Goal: Task Accomplishment & Management: Use online tool/utility

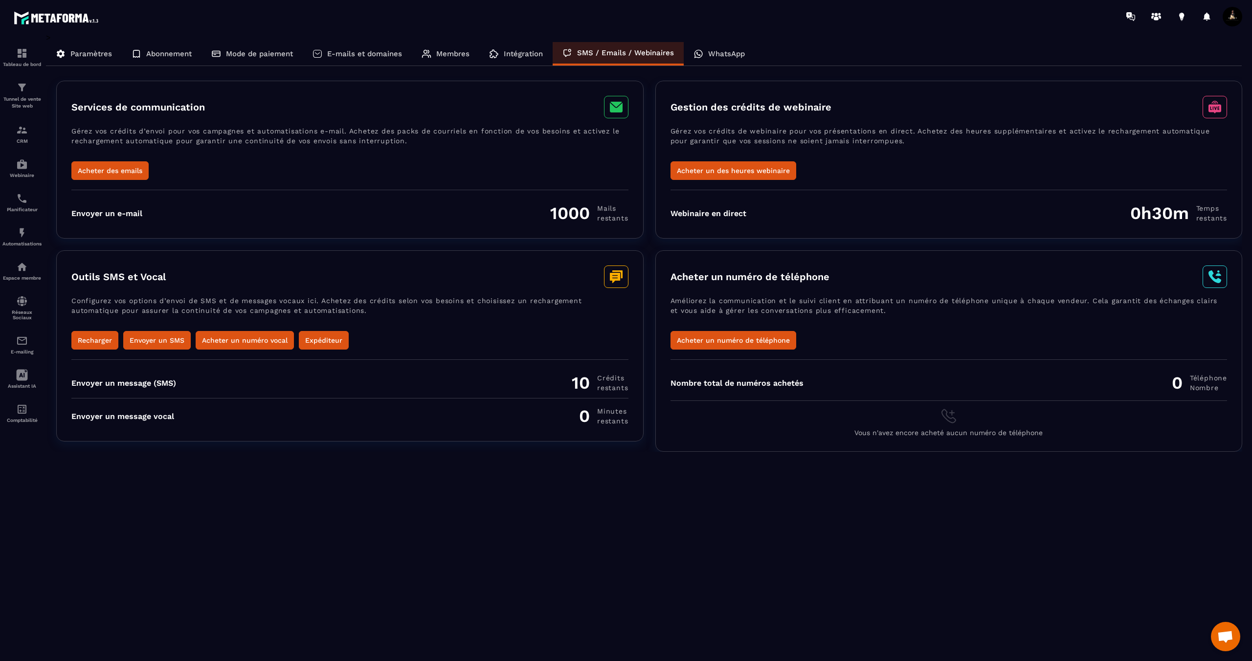
scroll to position [390, 0]
click at [716, 173] on button "Acheter un des heures webinaire" at bounding box center [734, 170] width 126 height 19
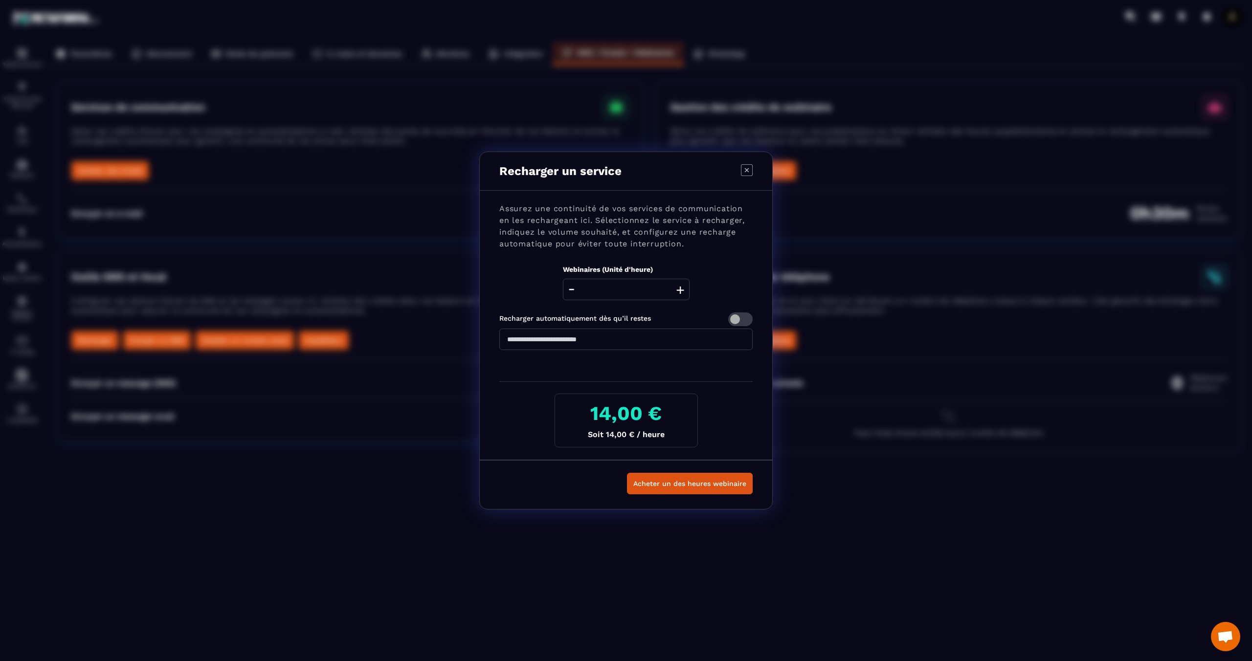
click at [679, 290] on button "+" at bounding box center [681, 290] width 14 height 22
click at [747, 174] on icon "Modal window" at bounding box center [747, 170] width 12 height 12
type input "*"
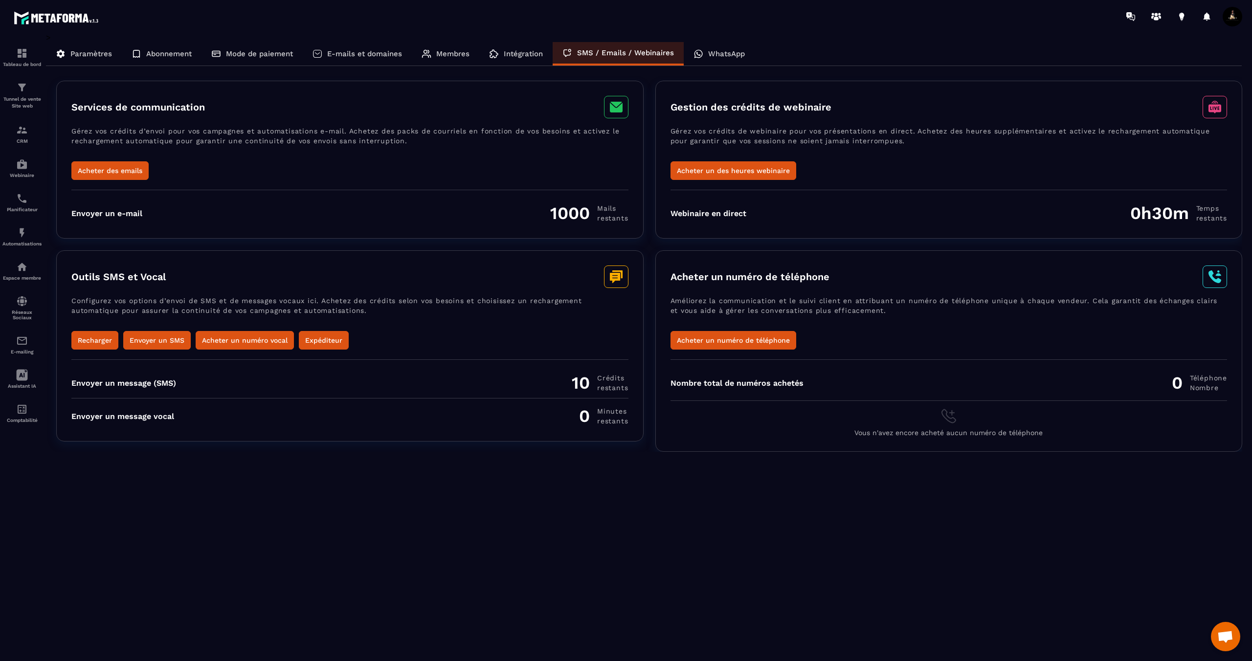
click at [710, 54] on p "WhatsApp" at bounding box center [726, 53] width 37 height 9
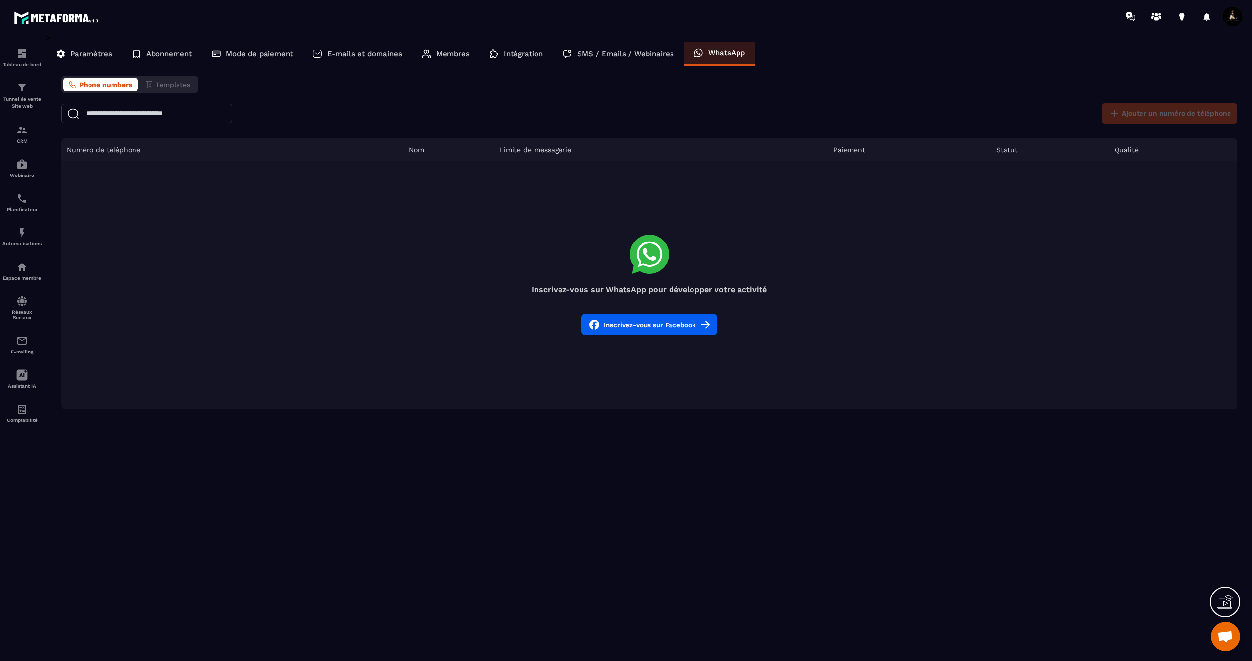
click at [664, 320] on button "Inscrivez-vous sur Facebook" at bounding box center [650, 325] width 136 height 22
click at [103, 57] on p "Paramètres" at bounding box center [91, 53] width 42 height 9
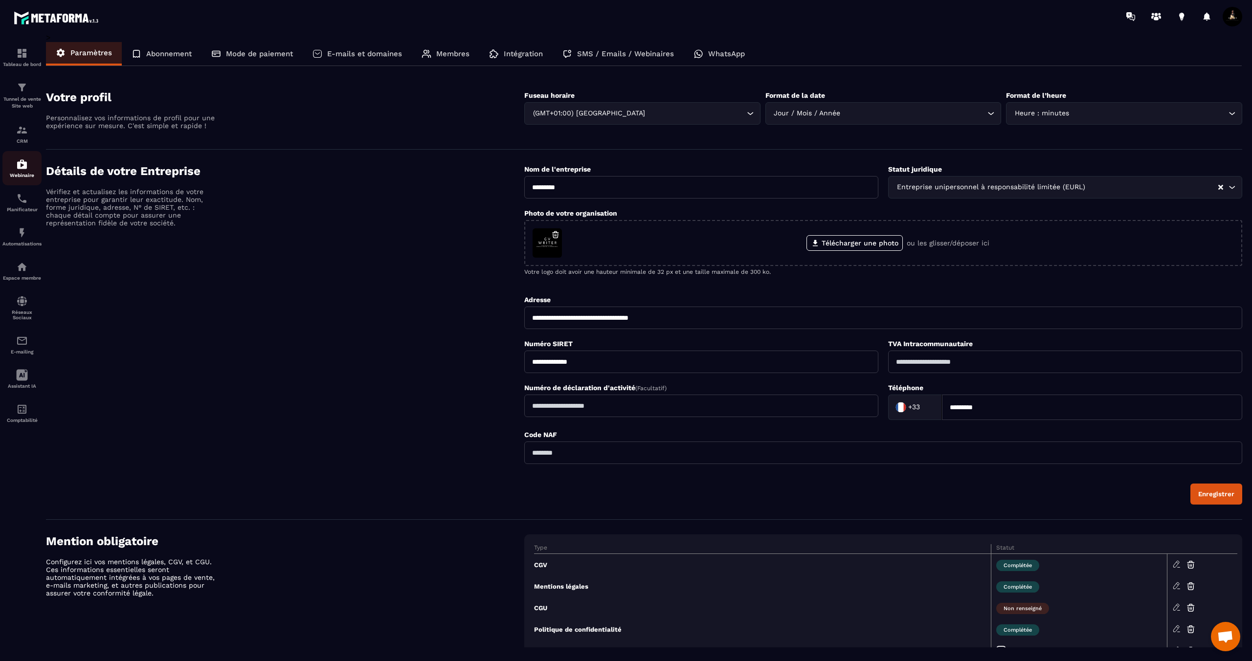
click at [22, 165] on img at bounding box center [22, 164] width 12 height 12
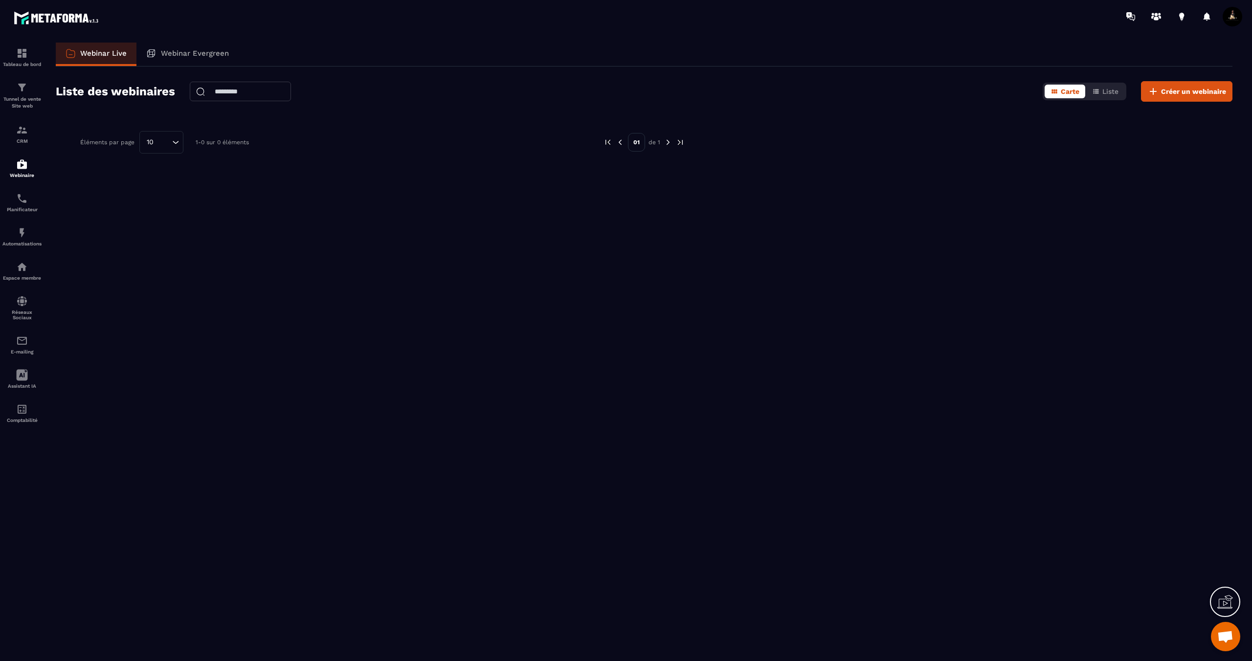
click at [201, 50] on p "Webinar Evergreen" at bounding box center [195, 53] width 68 height 9
click at [23, 105] on p "Tunnel de vente Site web" at bounding box center [21, 103] width 39 height 14
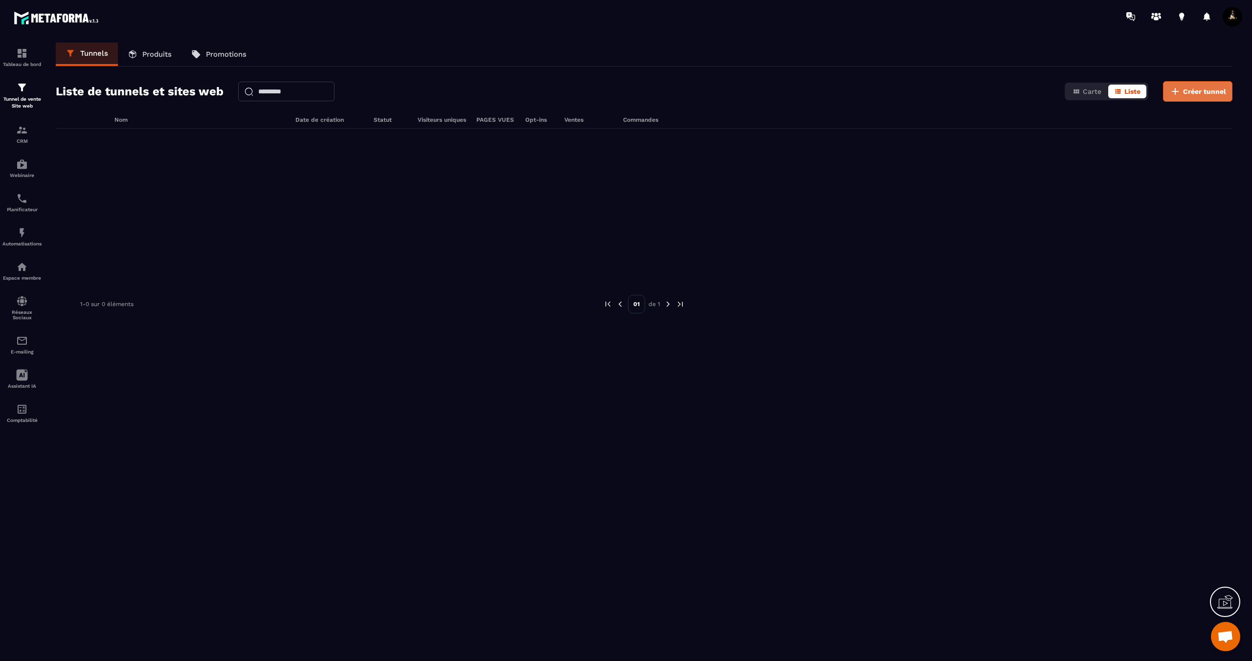
click at [1189, 97] on button "Créer tunnel" at bounding box center [1197, 91] width 69 height 21
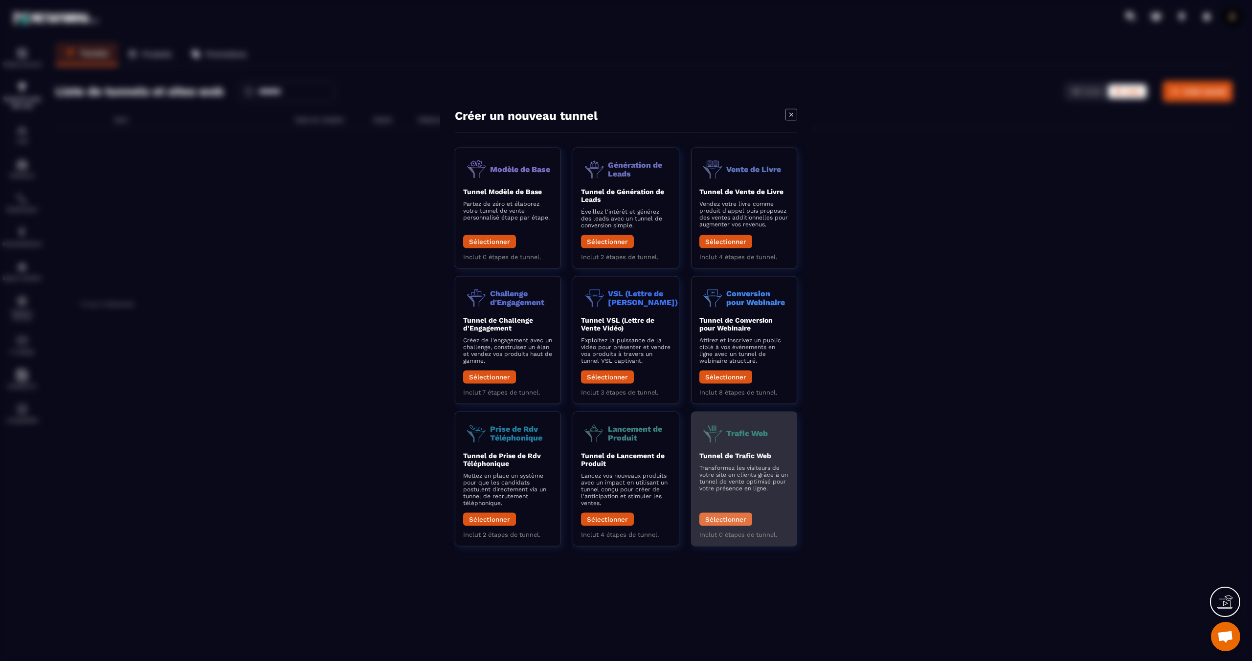
click at [737, 520] on button "Sélectionner" at bounding box center [726, 519] width 53 height 13
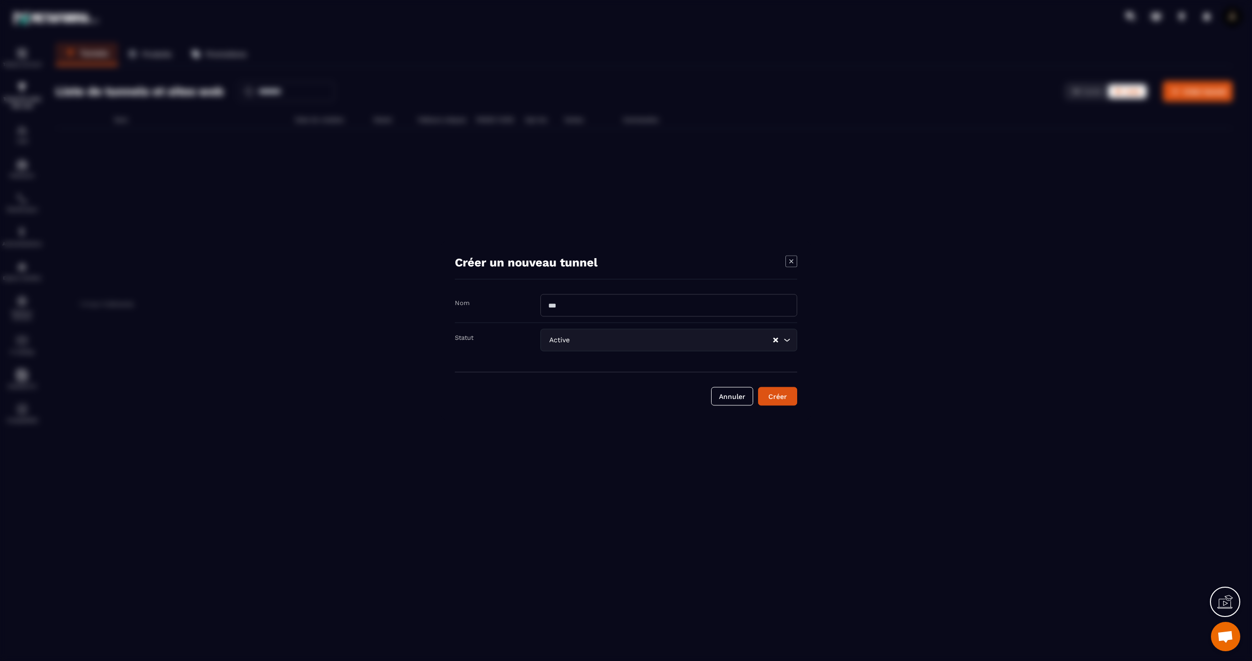
click at [567, 310] on input "Modal window" at bounding box center [669, 305] width 257 height 23
type input "*********"
click at [608, 348] on div "Active Loading..." at bounding box center [669, 340] width 257 height 23
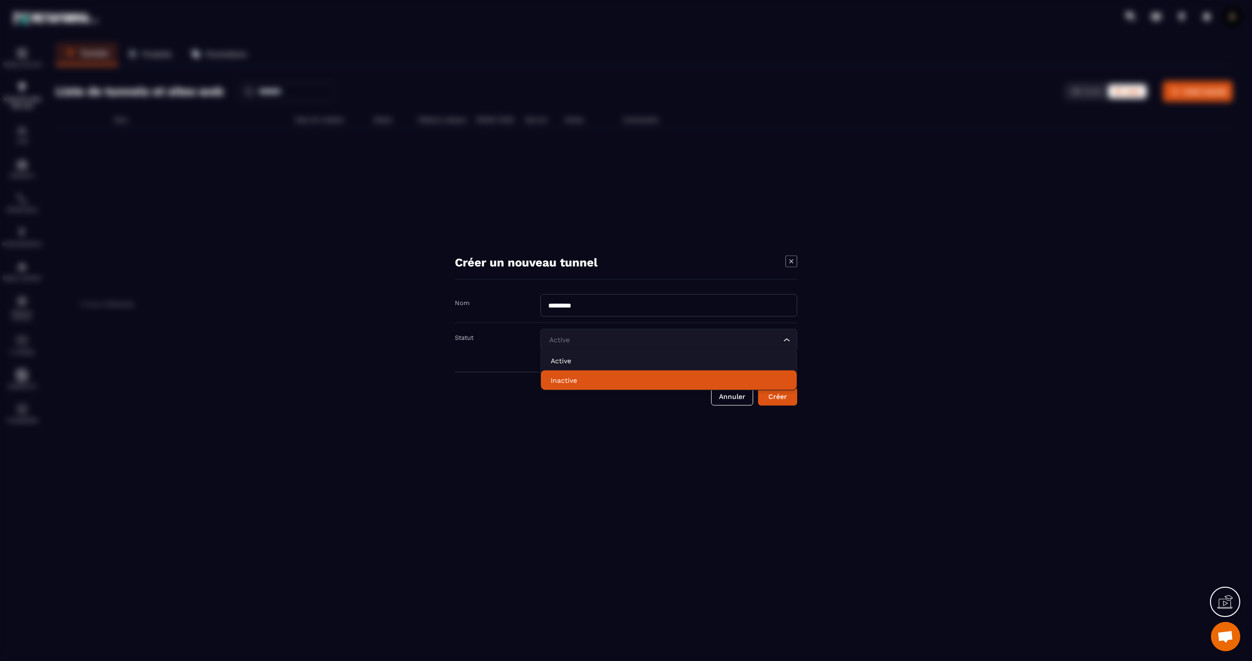
click at [610, 380] on p "Inactive" at bounding box center [669, 381] width 236 height 10
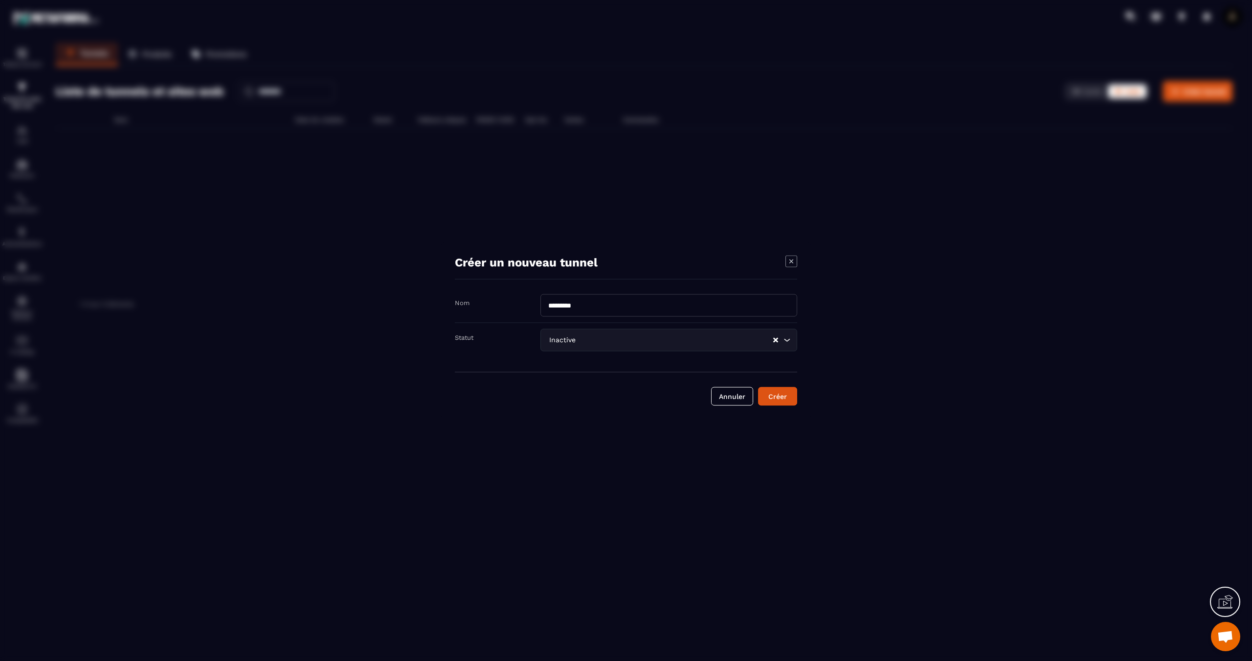
click at [617, 345] on input "Search for option" at bounding box center [675, 340] width 195 height 11
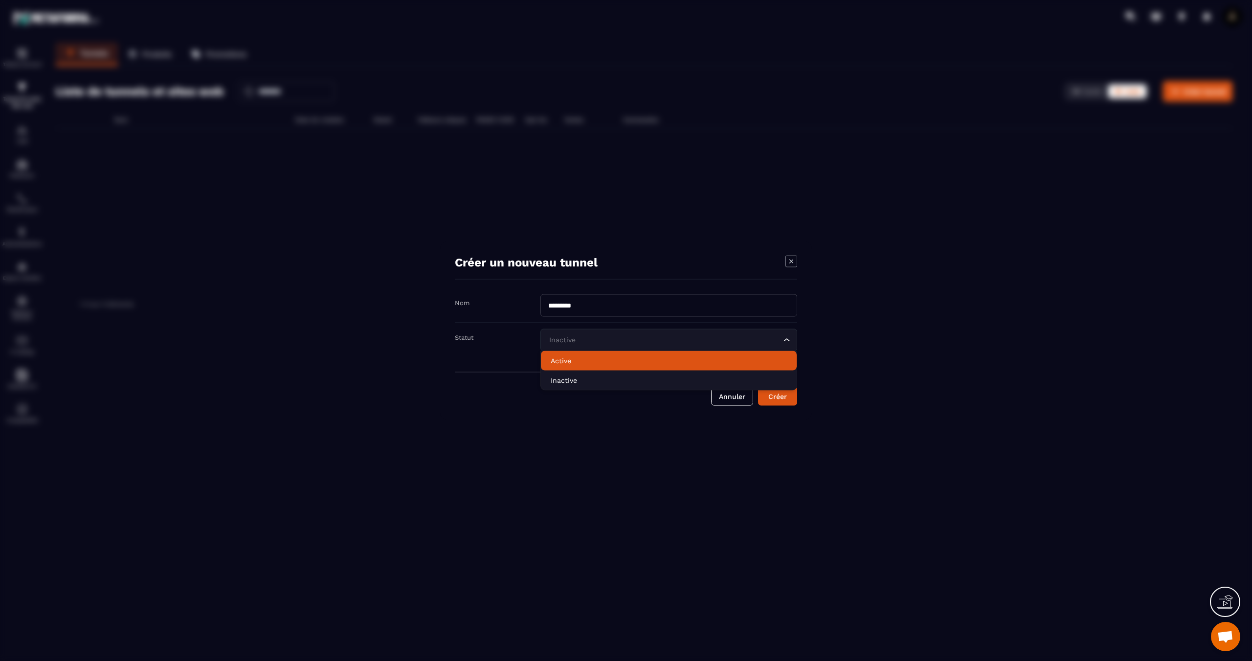
click at [607, 361] on p "Active" at bounding box center [669, 361] width 236 height 10
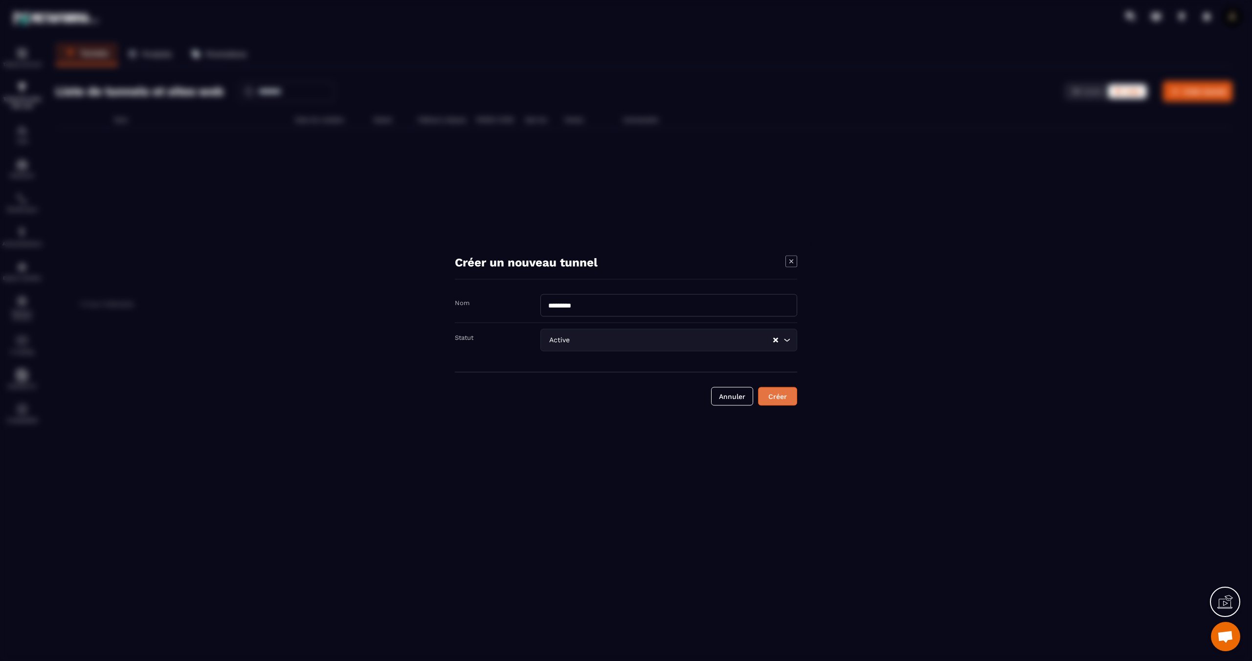
click at [790, 400] on div "Créer" at bounding box center [778, 397] width 26 height 10
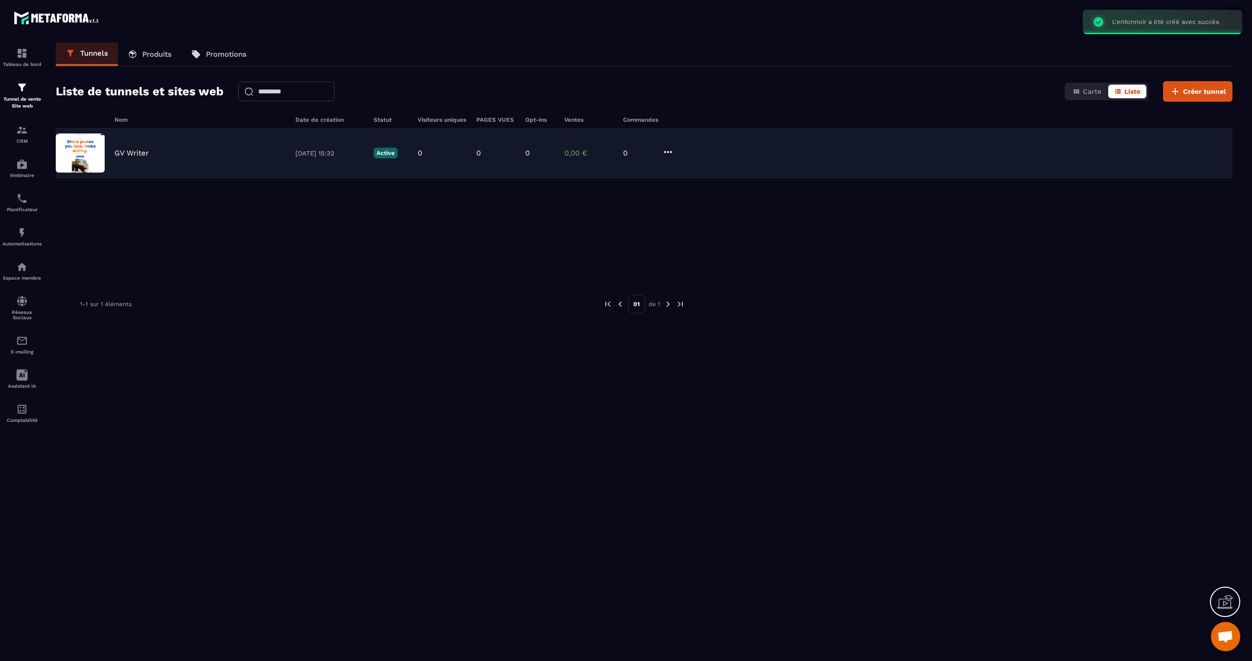
click at [90, 161] on img at bounding box center [80, 153] width 49 height 39
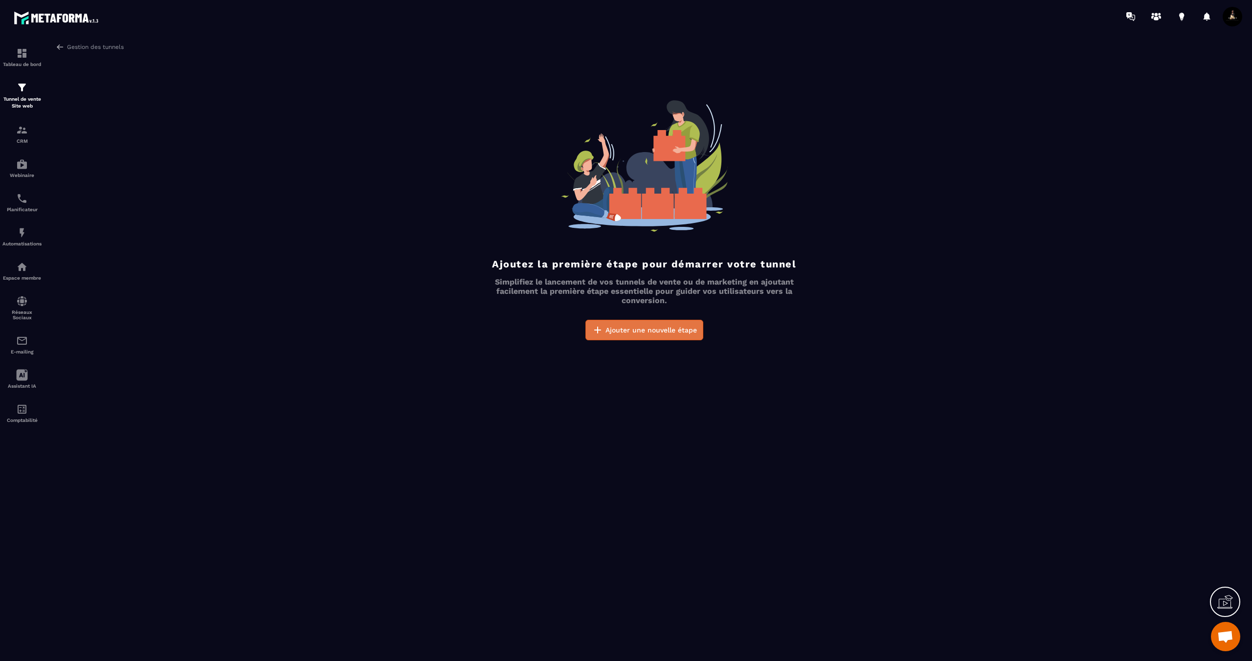
click at [627, 333] on span "Ajouter une nouvelle étape" at bounding box center [651, 330] width 91 height 10
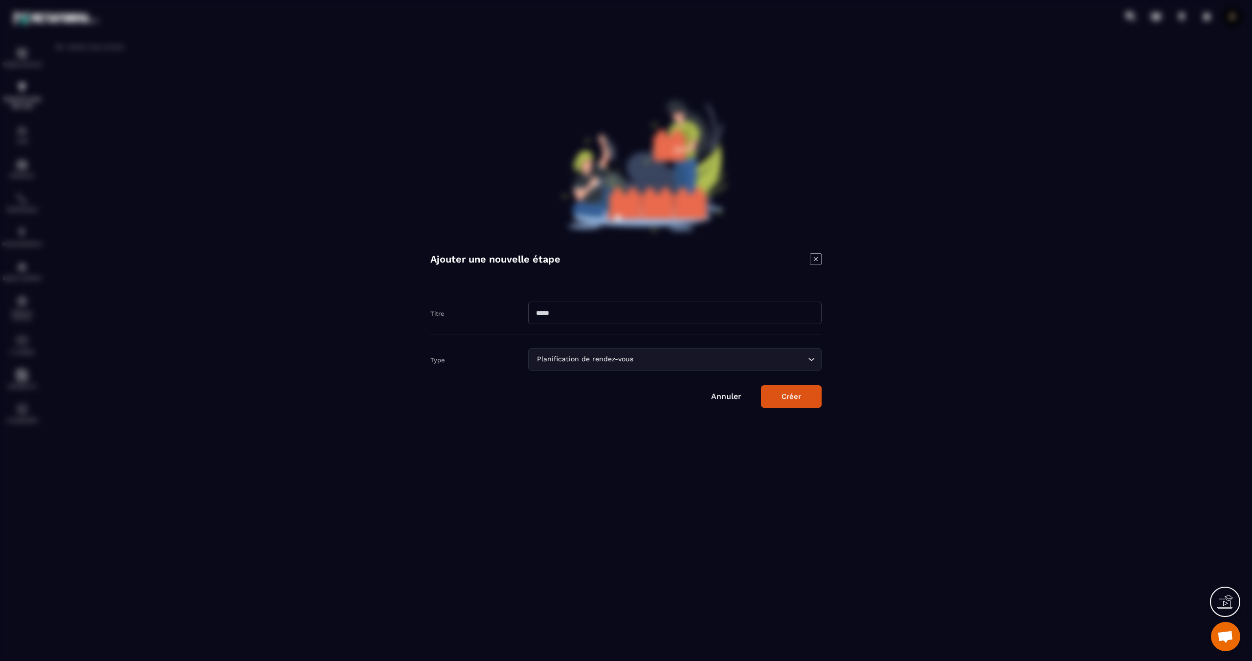
click at [602, 323] on input "Modal window" at bounding box center [675, 313] width 294 height 23
type input "*********"
click at [628, 354] on div "Planification de rendez-vous" at bounding box center [670, 359] width 273 height 11
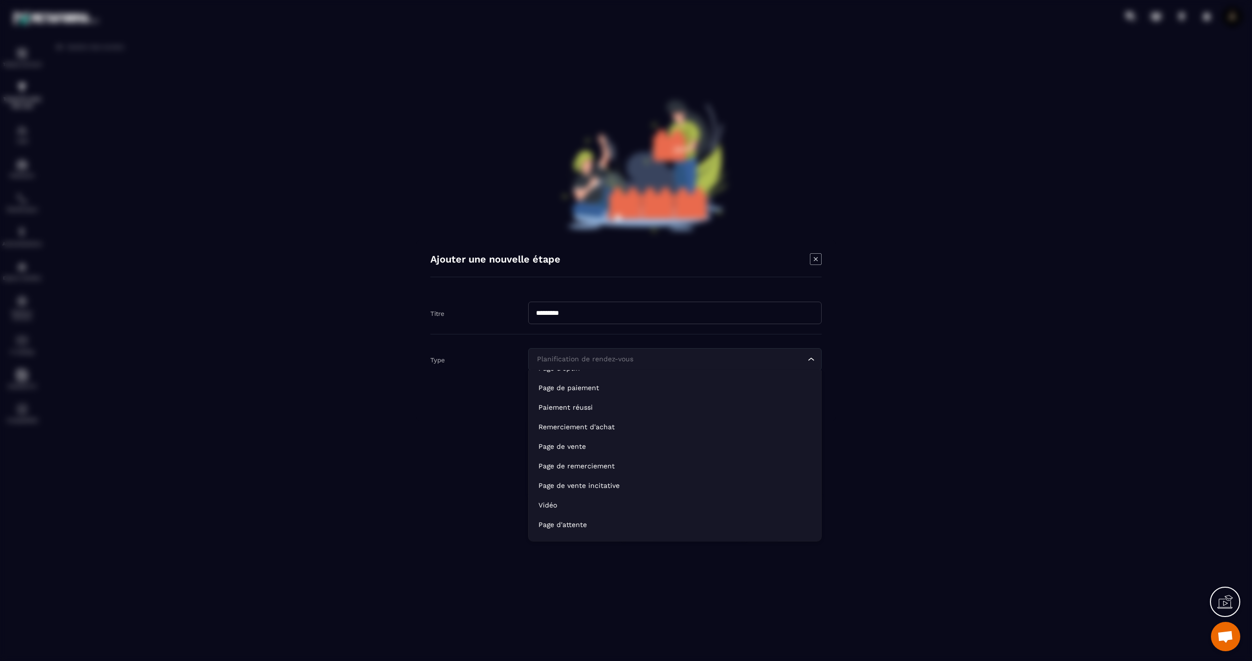
scroll to position [69, 0]
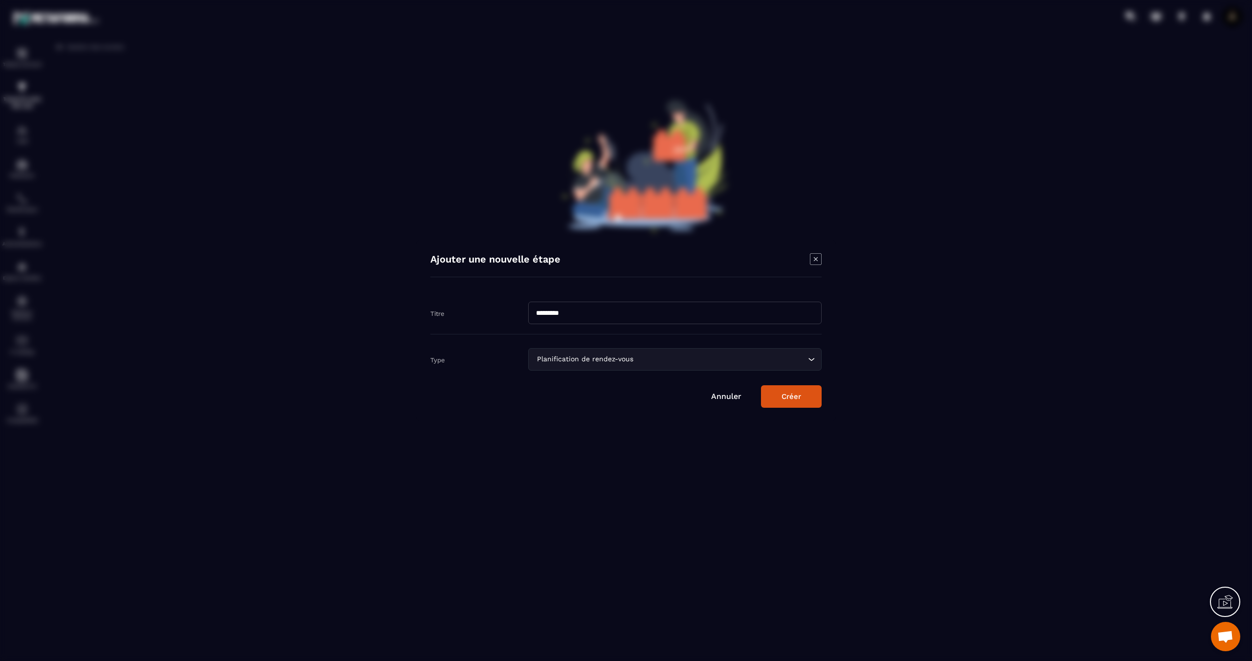
click at [876, 408] on div "Modal window" at bounding box center [626, 330] width 1252 height 661
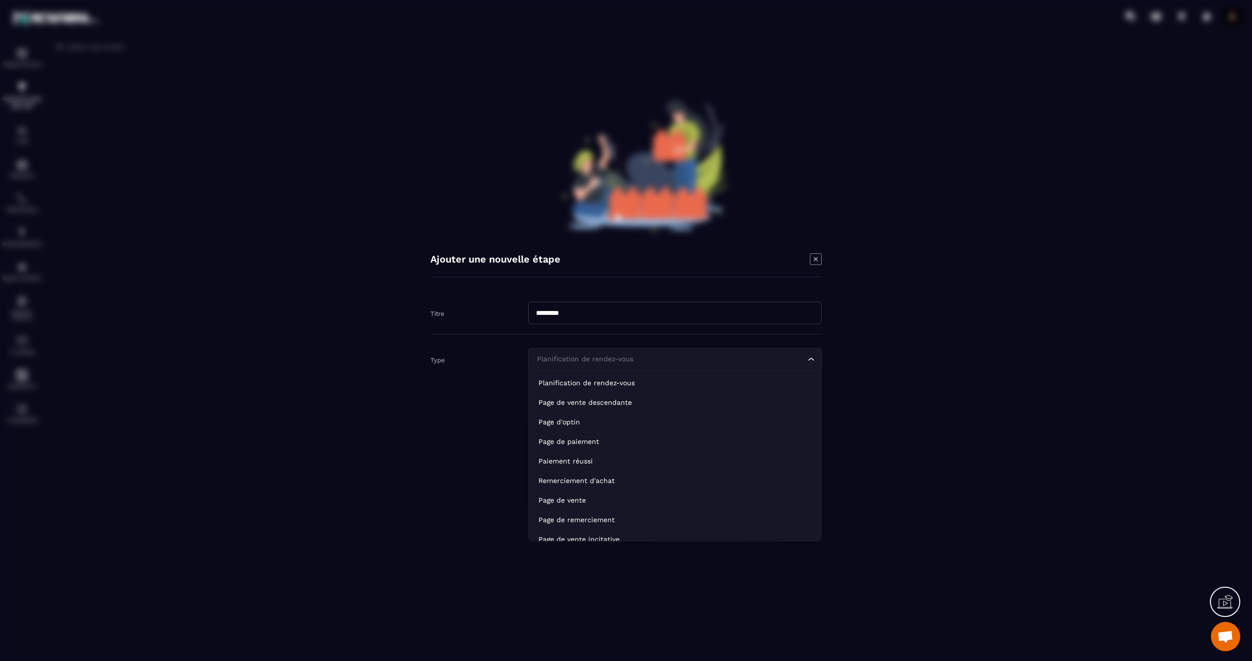
click at [724, 359] on input "Search for option" at bounding box center [670, 359] width 271 height 11
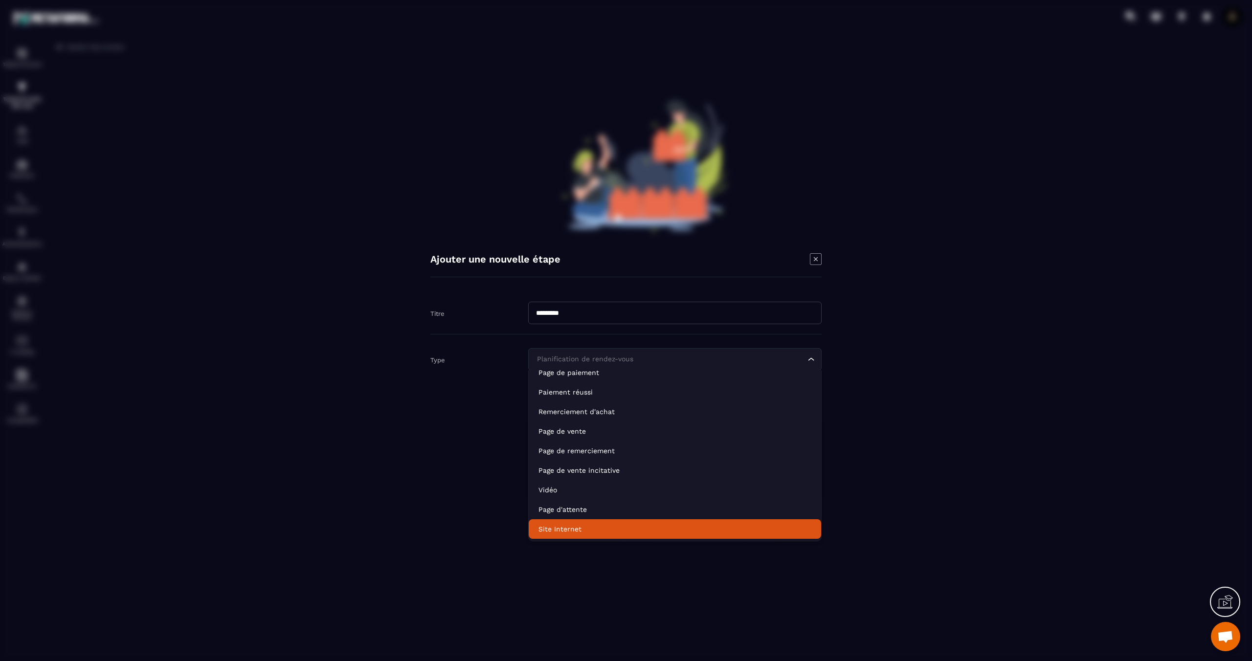
click at [595, 526] on p "Site Internet" at bounding box center [675, 529] width 273 height 10
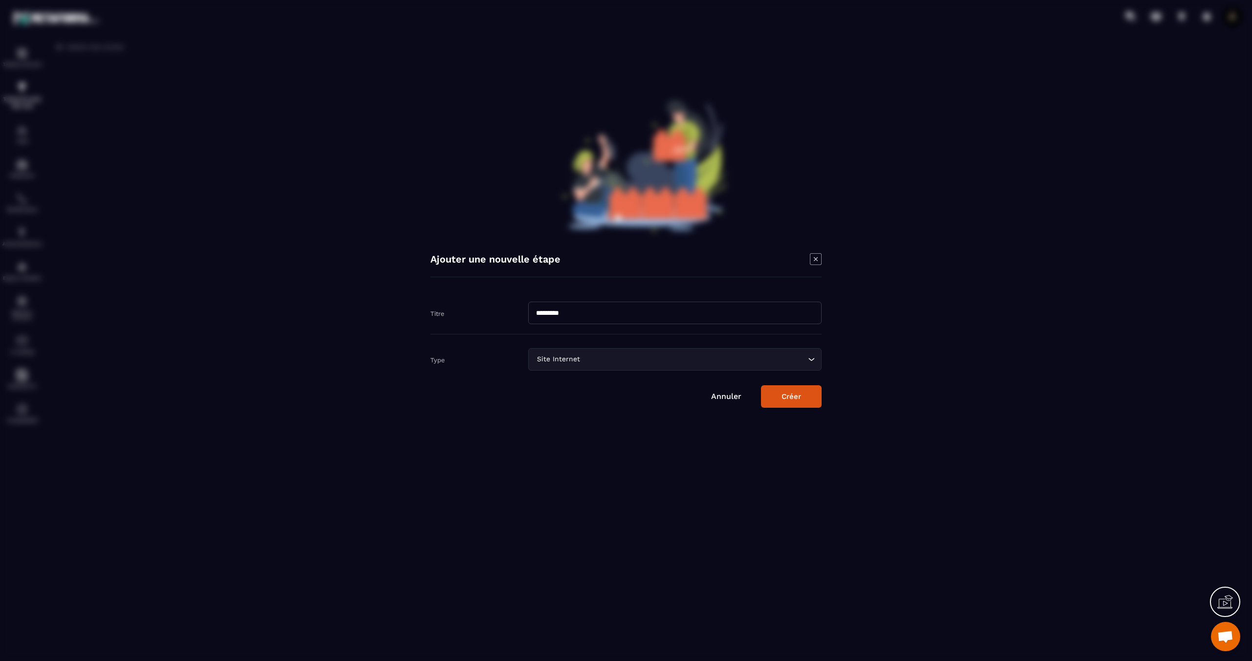
click at [803, 396] on button "Créer" at bounding box center [791, 396] width 61 height 23
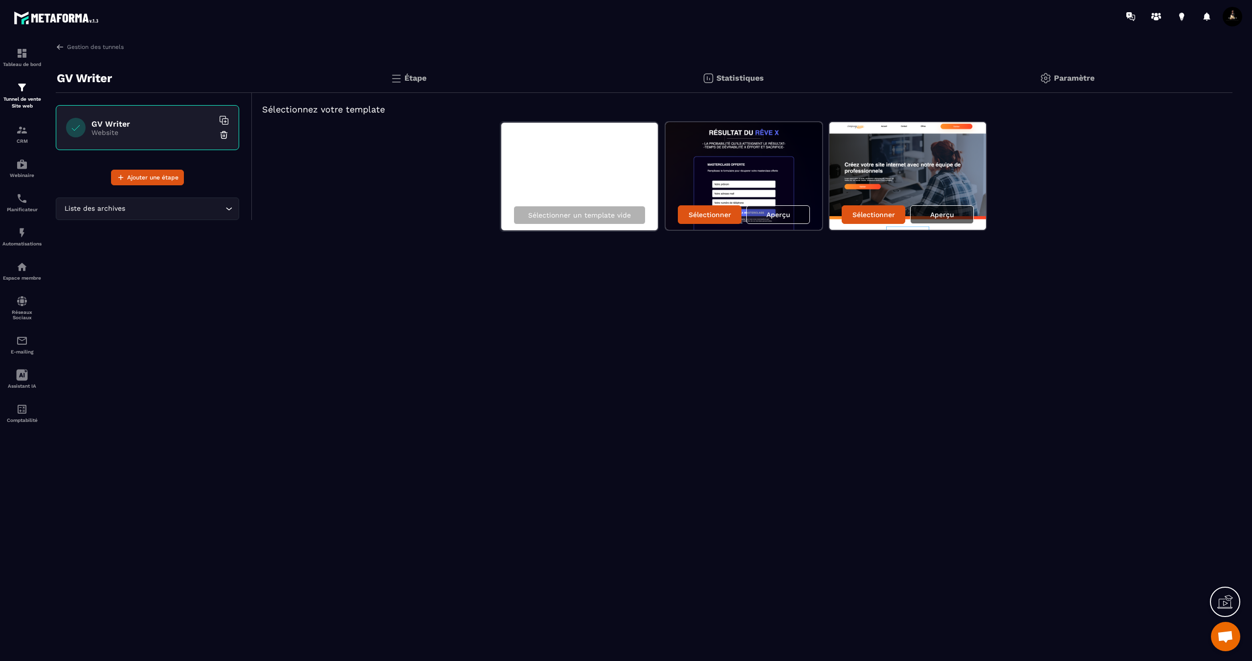
click at [949, 217] on p "Aperçu" at bounding box center [942, 215] width 24 height 8
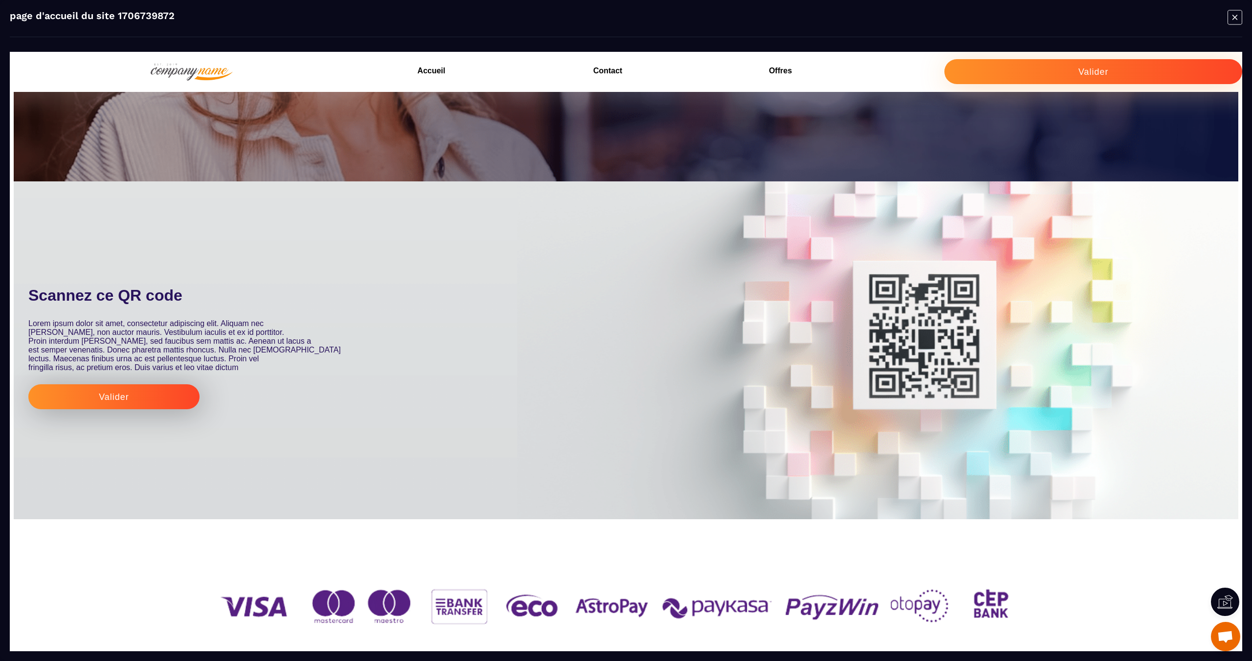
scroll to position [1508, 0]
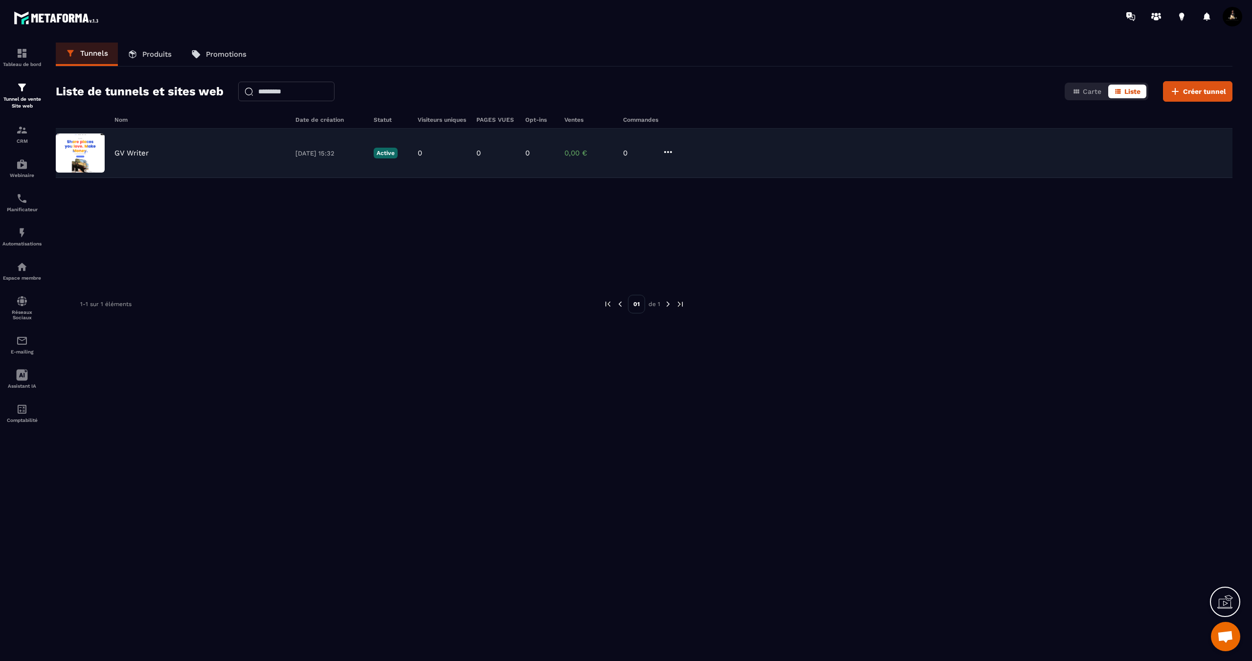
click at [225, 152] on div "GV Writer" at bounding box center [199, 153] width 171 height 9
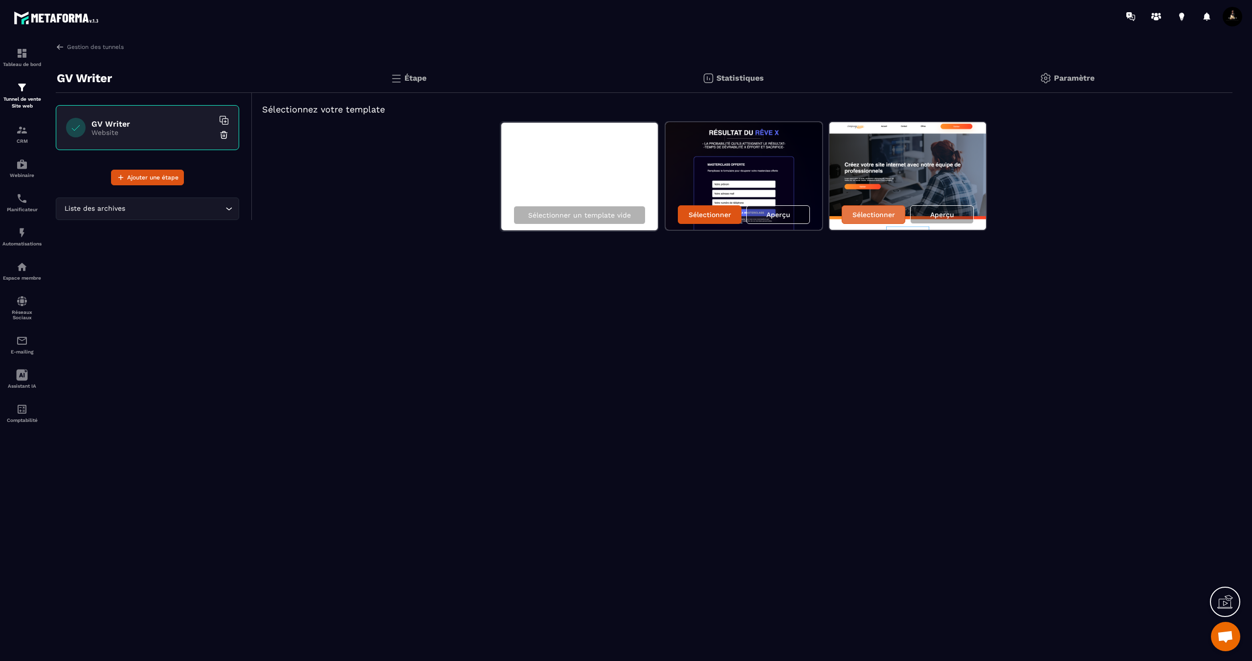
click at [885, 212] on p "Sélectionner" at bounding box center [874, 215] width 43 height 8
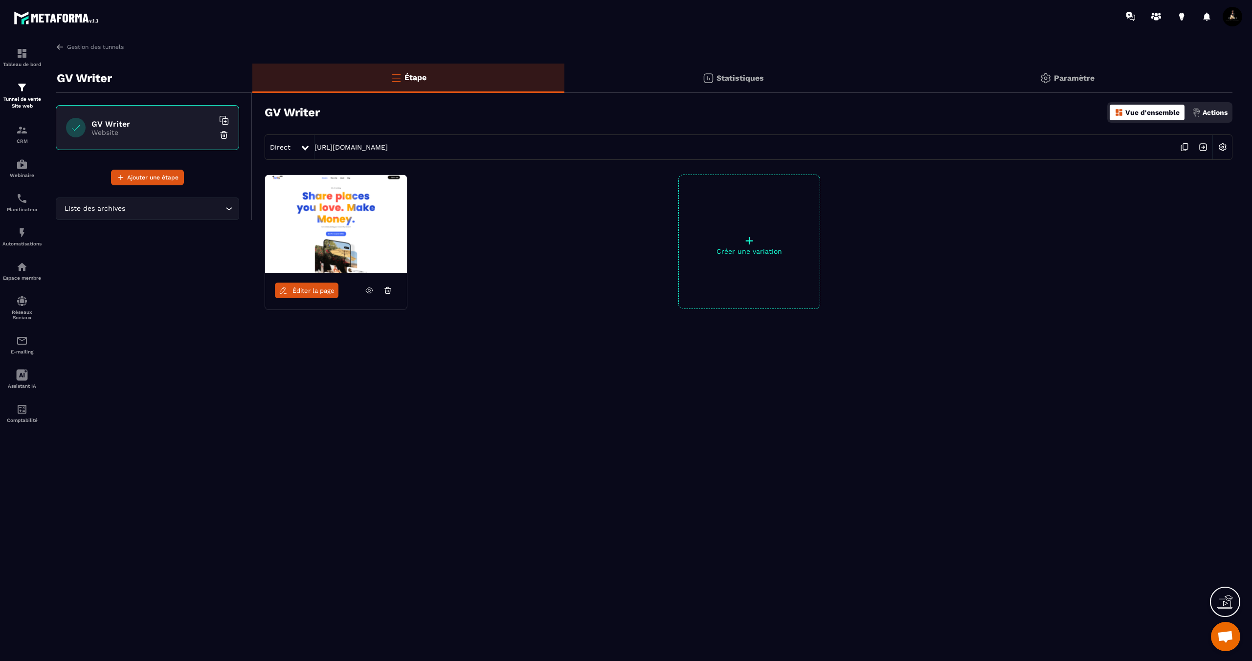
click at [765, 249] on p "Créer une variation" at bounding box center [749, 252] width 141 height 8
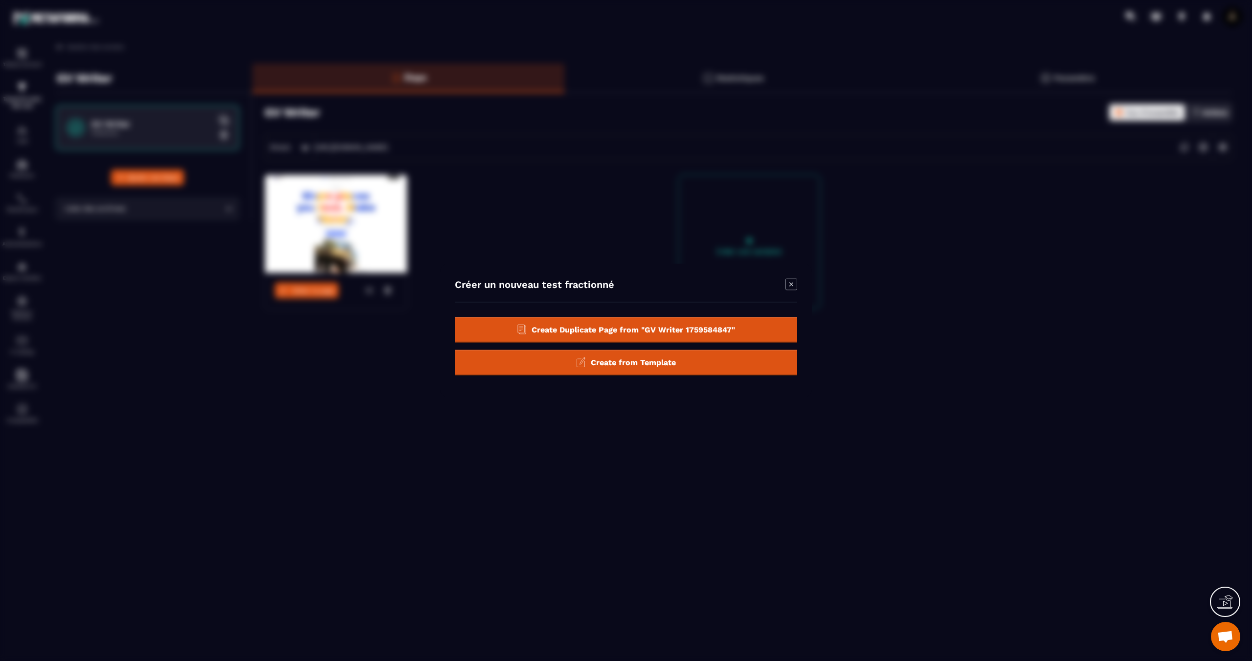
click at [560, 218] on div "Modal window" at bounding box center [626, 330] width 1252 height 661
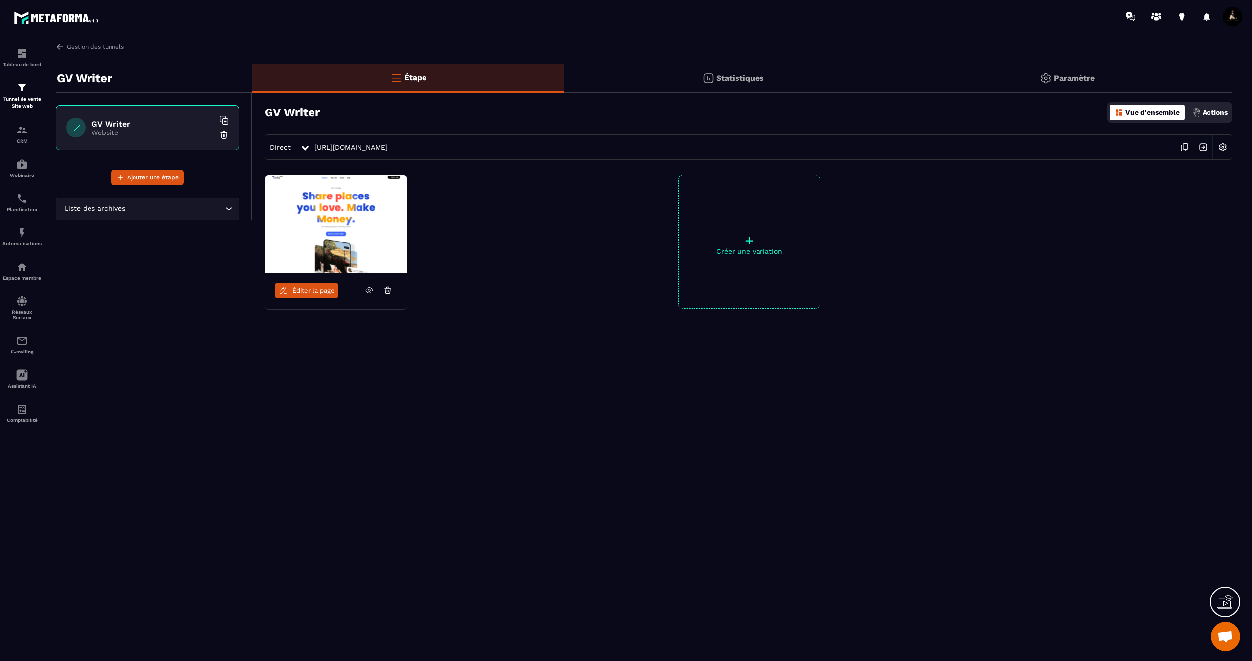
click at [312, 293] on span "Éditer la page" at bounding box center [314, 290] width 42 height 7
